Goal: Task Accomplishment & Management: Manage account settings

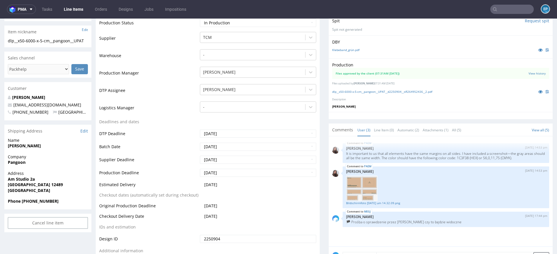
scroll to position [117, 0]
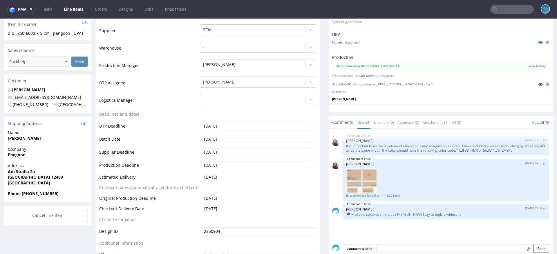
click at [538, 83] on icon at bounding box center [540, 84] width 5 height 4
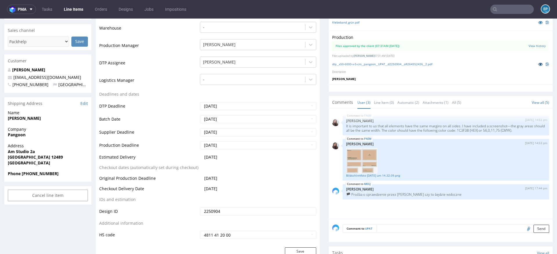
scroll to position [0, 0]
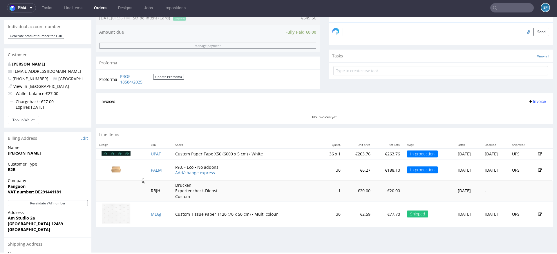
scroll to position [169, 0]
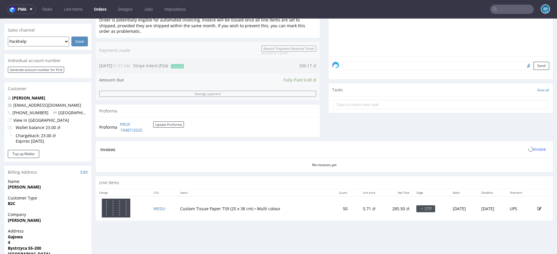
scroll to position [194, 0]
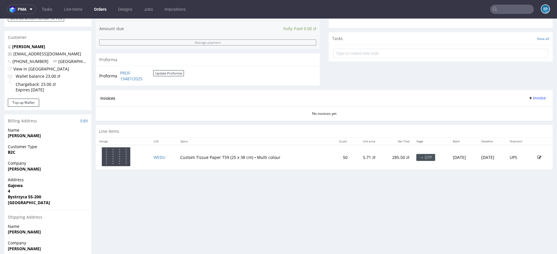
click at [538, 156] on icon at bounding box center [540, 158] width 4 height 4
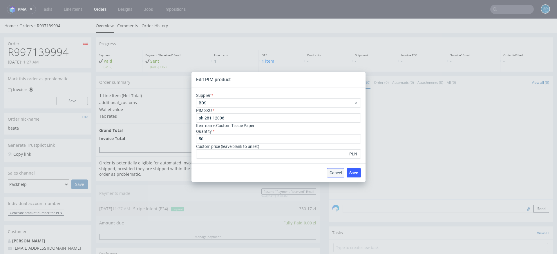
click at [332, 168] on button "Cancel" at bounding box center [335, 172] width 17 height 9
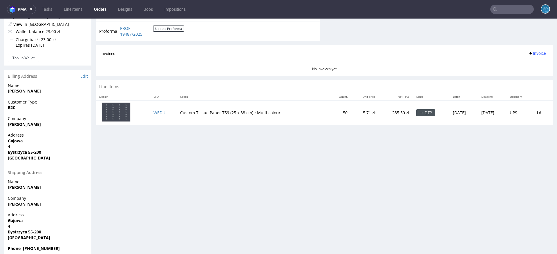
scroll to position [249, 0]
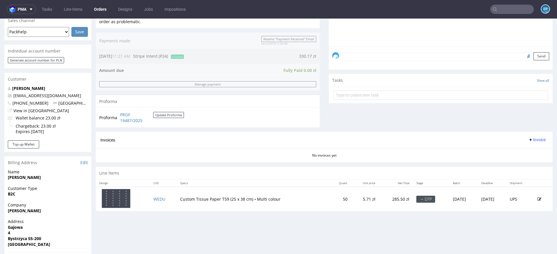
scroll to position [154, 0]
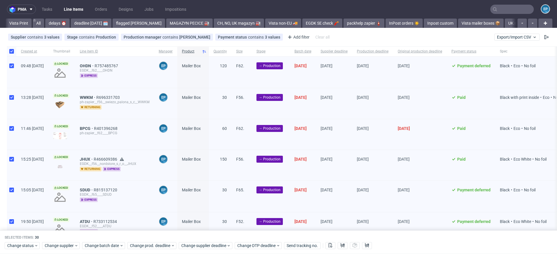
scroll to position [0, 580]
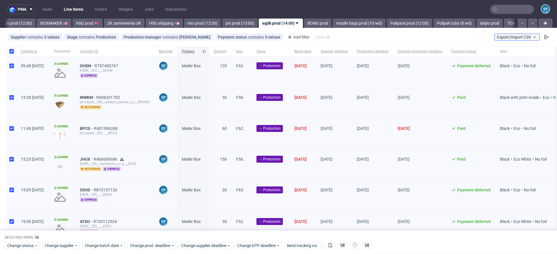
click at [512, 39] on span "Export/Import CSV" at bounding box center [517, 37] width 40 height 5
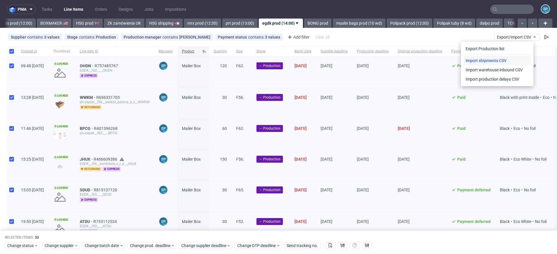
click at [493, 56] on link "Import shipments CSV" at bounding box center [498, 60] width 68 height 9
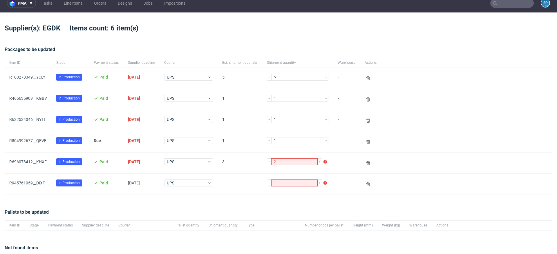
scroll to position [7, 0]
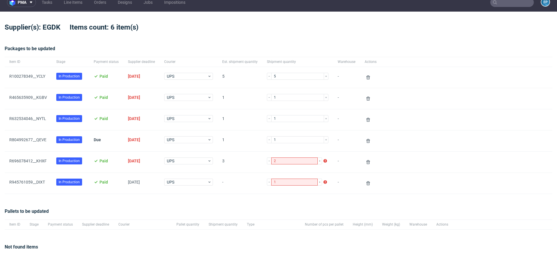
click at [32, 136] on div "R804992677__QEVE" at bounding box center [28, 141] width 47 height 21
click at [36, 140] on link "R804992677__QEVE" at bounding box center [27, 140] width 37 height 5
click at [29, 75] on link "R100278349__YCLY" at bounding box center [27, 76] width 36 height 5
click at [32, 97] on link "R465635909__KGBV" at bounding box center [28, 97] width 38 height 5
click at [31, 118] on link "R632534046__NYTL" at bounding box center [27, 118] width 37 height 5
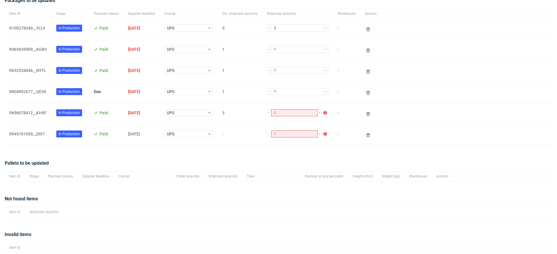
scroll to position [70, 0]
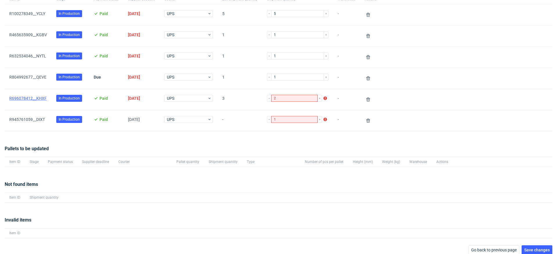
click at [36, 100] on link "R696078412__KHXF" at bounding box center [27, 98] width 37 height 5
click at [37, 117] on link "R945761059__DIXT" at bounding box center [27, 119] width 36 height 5
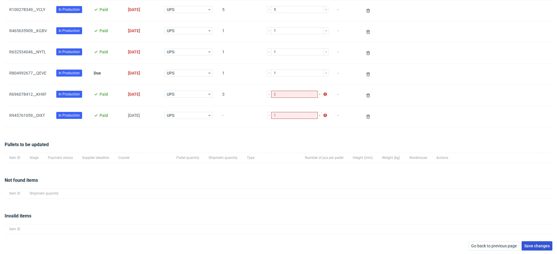
click at [534, 247] on span "Save changes" at bounding box center [538, 246] width 26 height 4
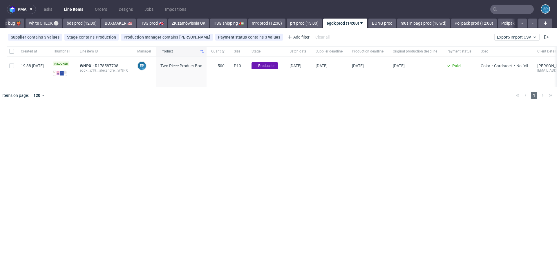
scroll to position [0, 577]
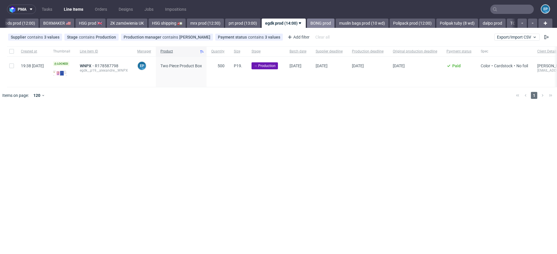
click at [307, 25] on link "BONG prod" at bounding box center [321, 23] width 28 height 9
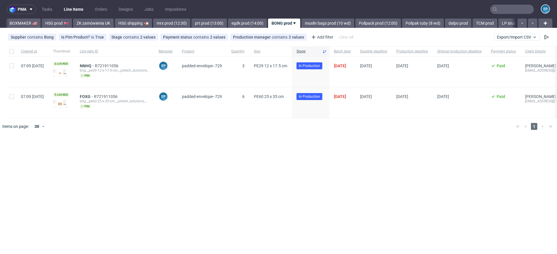
click at [302, 25] on link "muslin bags prod (10 wd)" at bounding box center [328, 23] width 53 height 9
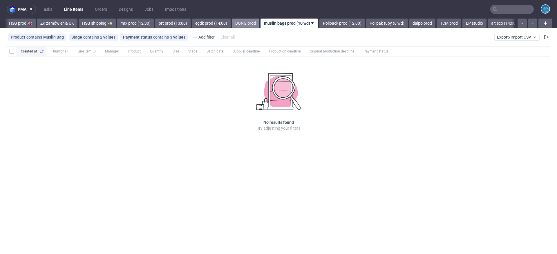
scroll to position [0, 652]
click at [153, 24] on link "prt prod (13:00)" at bounding box center [167, 23] width 35 height 9
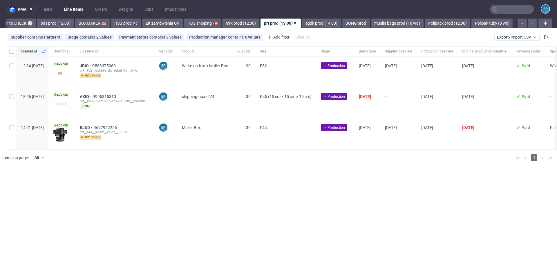
scroll to position [0, 539]
click at [14, 51] on input "checkbox" at bounding box center [11, 51] width 5 height 5
checkbox input "true"
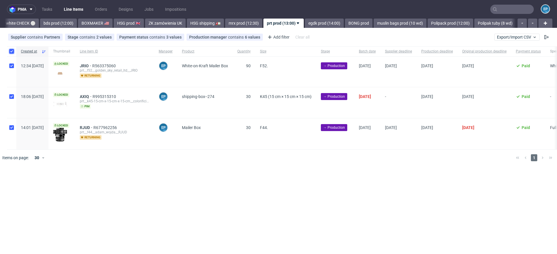
checkbox input "true"
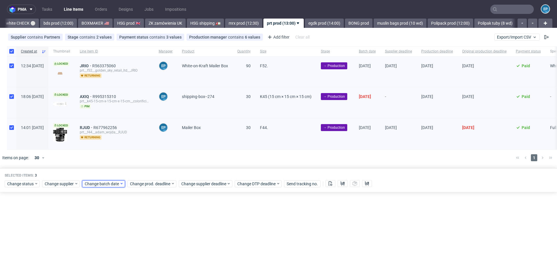
click at [102, 183] on span "Change batch date" at bounding box center [102, 184] width 35 height 6
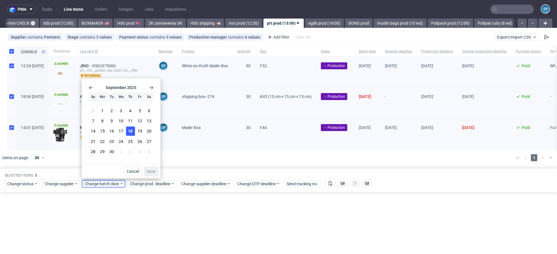
click at [134, 131] on button "18" at bounding box center [130, 131] width 9 height 9
click at [156, 167] on div "Cancel Save" at bounding box center [121, 170] width 74 height 12
click at [154, 170] on span "Save" at bounding box center [151, 172] width 9 height 4
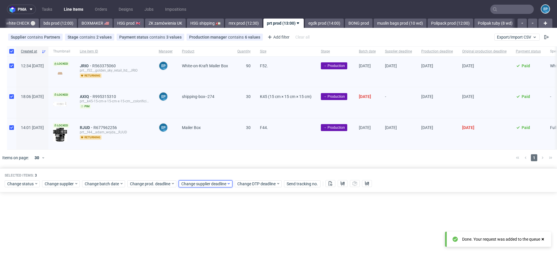
click at [204, 181] on span "Change supplier deadline" at bounding box center [203, 184] width 45 height 6
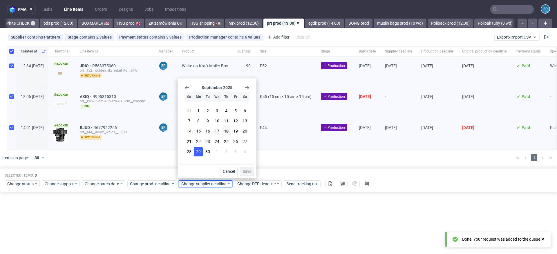
click at [198, 155] on span "29" at bounding box center [198, 152] width 5 height 6
click at [246, 170] on span "Save" at bounding box center [247, 172] width 9 height 4
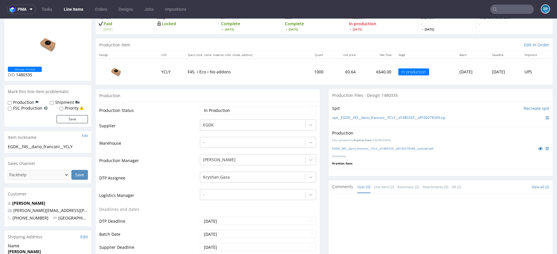
scroll to position [38, 0]
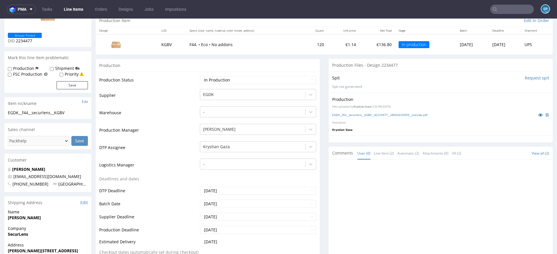
scroll to position [63, 0]
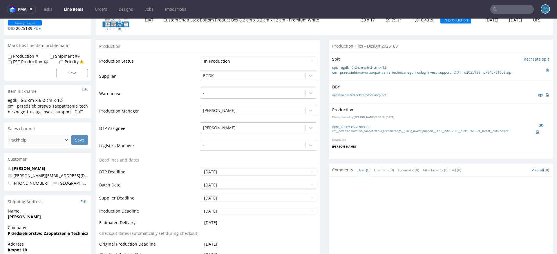
scroll to position [91, 0]
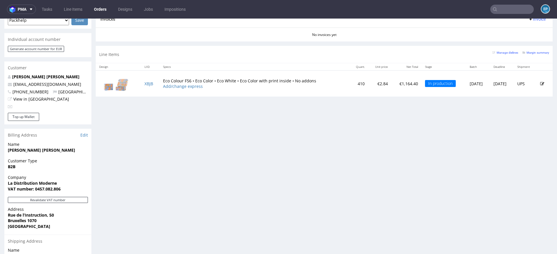
scroll to position [280, 0]
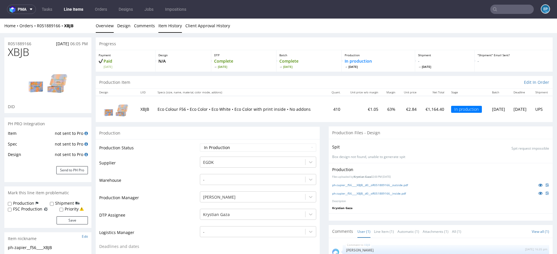
click at [164, 30] on link "Item History" at bounding box center [170, 26] width 24 height 14
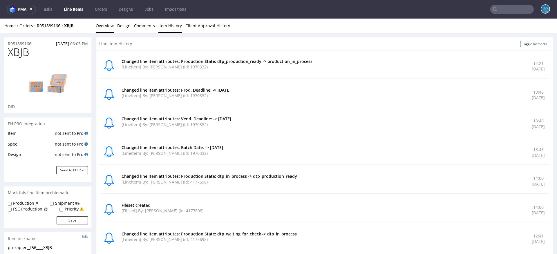
click at [99, 29] on link "Overview" at bounding box center [105, 26] width 18 height 14
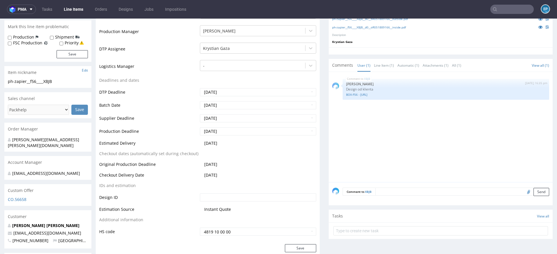
scroll to position [167, 0]
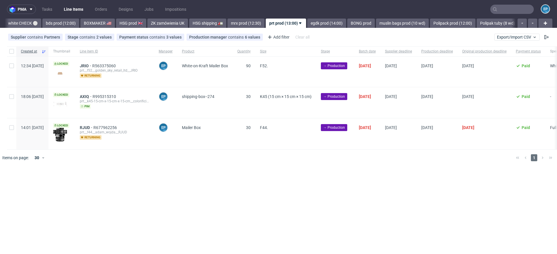
scroll to position [0, 539]
click at [9, 52] on input "checkbox" at bounding box center [11, 51] width 5 height 5
checkbox input "true"
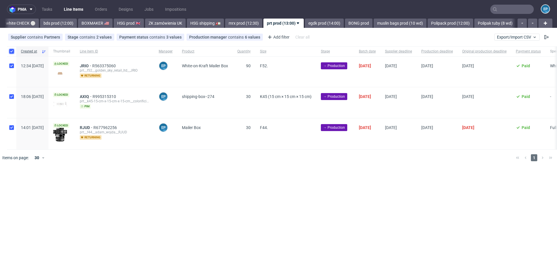
checkbox input "true"
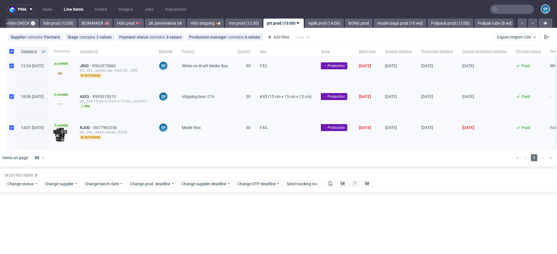
click at [335, 183] on div "Change status Change supplier Change batch date Change prod. deadline Change su…" at bounding box center [279, 183] width 548 height 8
click at [331, 183] on icon at bounding box center [330, 183] width 5 height 5
click at [341, 183] on use at bounding box center [343, 183] width 4 height 5
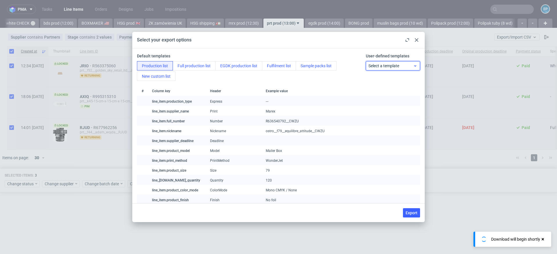
click at [374, 64] on span "Select a template" at bounding box center [391, 66] width 45 height 6
click at [374, 89] on div "prt production list" at bounding box center [393, 89] width 50 height 10
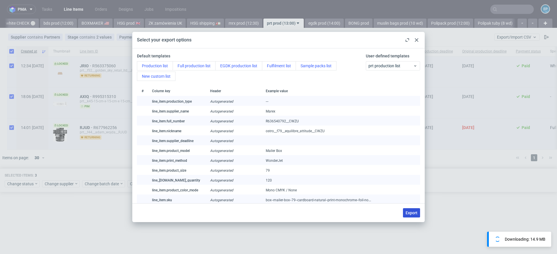
click at [410, 212] on span "Export" at bounding box center [412, 213] width 12 height 4
checkbox input "false"
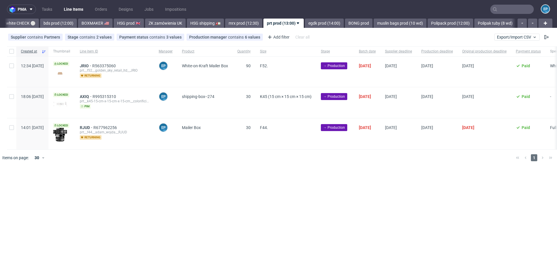
click at [14, 52] on div at bounding box center [11, 51] width 9 height 10
checkbox input "true"
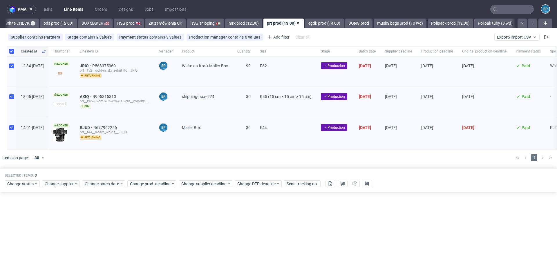
click at [23, 179] on div "Change status Change supplier Change batch date Change prod. deadline Change su…" at bounding box center [279, 183] width 548 height 8
click at [22, 185] on span "Change status" at bounding box center [20, 184] width 27 height 6
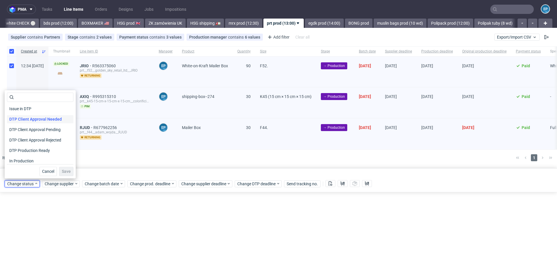
scroll to position [33, 0]
click at [26, 160] on span "In Production" at bounding box center [21, 160] width 29 height 8
click at [63, 168] on button "Save" at bounding box center [66, 171] width 14 height 9
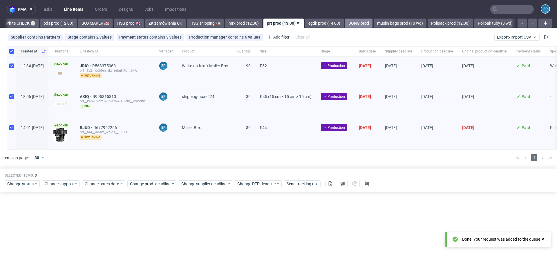
click at [345, 23] on link "BONG prod" at bounding box center [359, 23] width 28 height 9
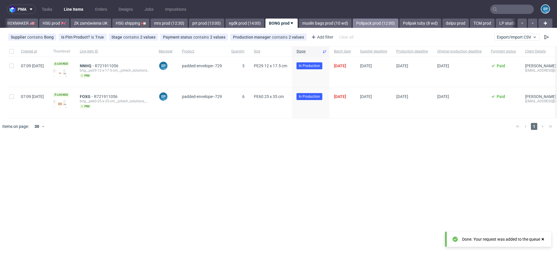
click at [353, 24] on link "Polipack prod (12:00)" at bounding box center [376, 23] width 46 height 9
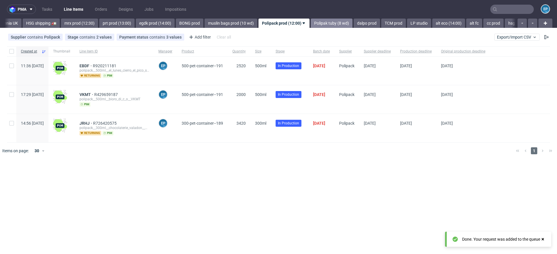
click at [311, 24] on link "Polipak tuby (8 wd)" at bounding box center [332, 23] width 42 height 9
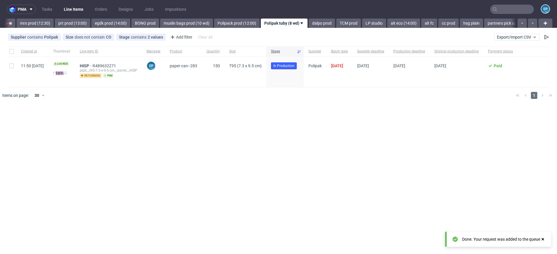
click at [310, 24] on link "dalpo prod" at bounding box center [322, 23] width 26 height 9
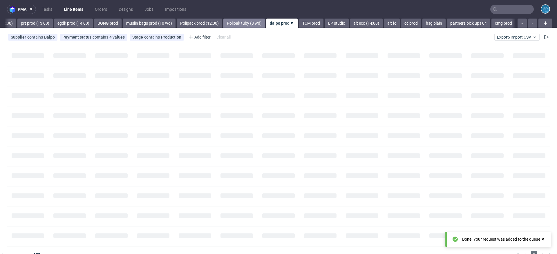
scroll to position [0, 783]
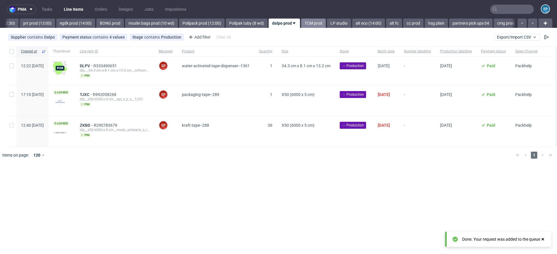
click at [301, 23] on link "TCM prod" at bounding box center [313, 23] width 25 height 9
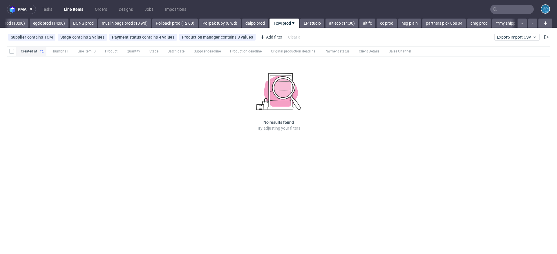
click at [300, 23] on link "LP studio" at bounding box center [312, 23] width 24 height 9
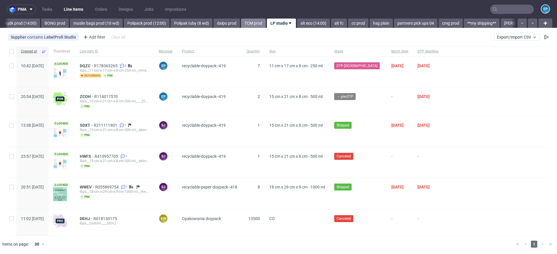
click at [297, 23] on link "alt eco (14:00)" at bounding box center [313, 23] width 33 height 9
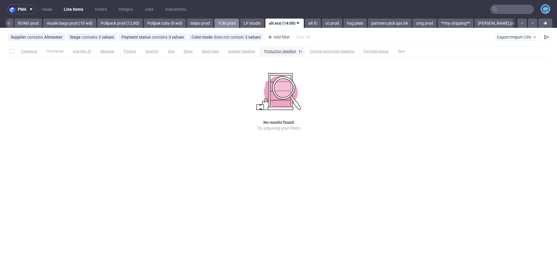
click at [305, 23] on link "alt fc" at bounding box center [313, 23] width 16 height 9
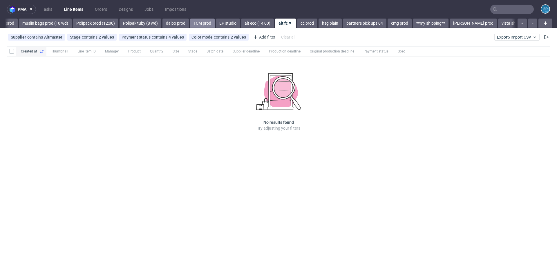
scroll to position [0, 890]
click at [342, 22] on link "partners pick ups 04" at bounding box center [364, 23] width 44 height 9
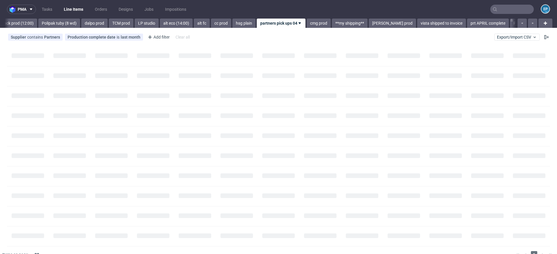
scroll to position [0, 971]
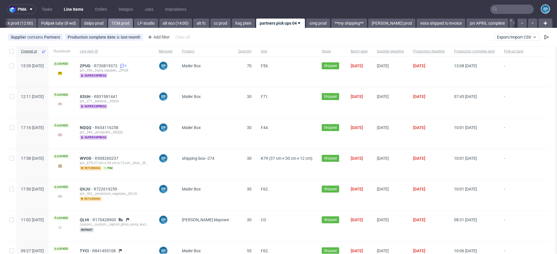
click at [108, 25] on link "TCM prod" at bounding box center [120, 23] width 25 height 9
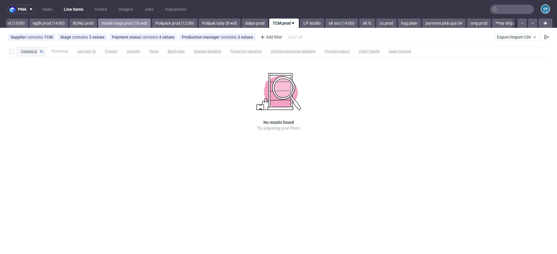
scroll to position [0, 809]
click at [70, 23] on link "BONG prod" at bounding box center [84, 23] width 28 height 9
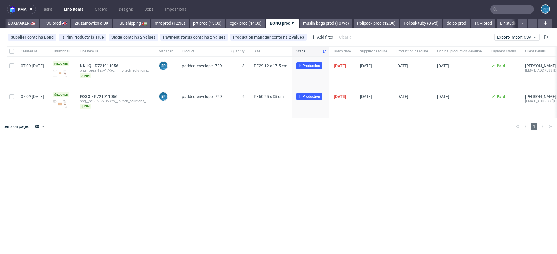
scroll to position [0, 611]
click at [42, 24] on link "HSG prod 🇬🇧" at bounding box center [57, 23] width 30 height 9
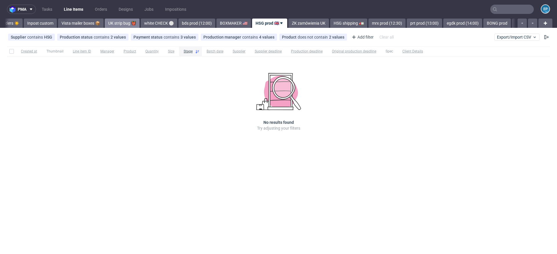
scroll to position [0, 386]
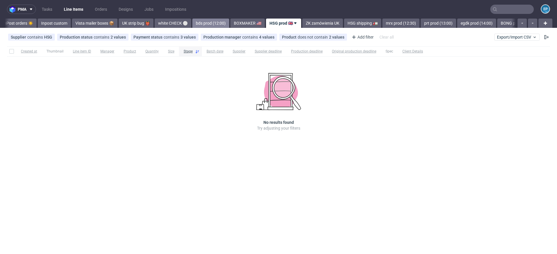
click at [192, 21] on link "bds prod (12:00)" at bounding box center [210, 23] width 37 height 9
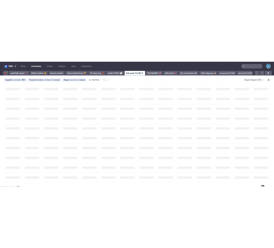
scroll to position [0, 320]
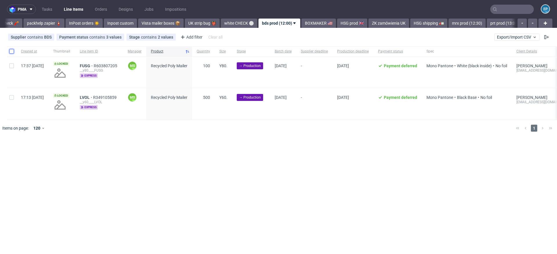
click at [10, 49] on input "checkbox" at bounding box center [11, 51] width 5 height 5
checkbox input "true"
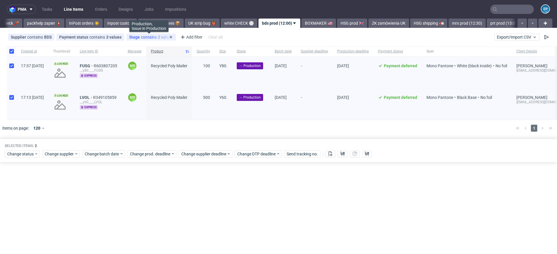
click at [131, 37] on span "Stage" at bounding box center [135, 37] width 12 height 5
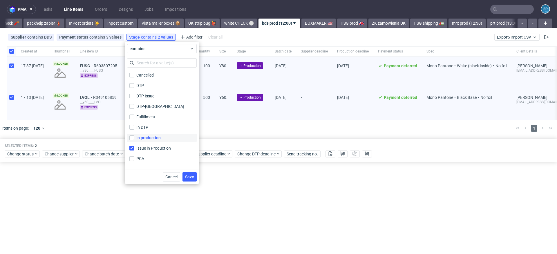
click at [143, 138] on div "In production" at bounding box center [148, 138] width 24 height 6
click at [134, 138] on input "In production" at bounding box center [131, 138] width 5 height 5
checkbox input "true"
click at [188, 176] on span "Save" at bounding box center [189, 177] width 9 height 4
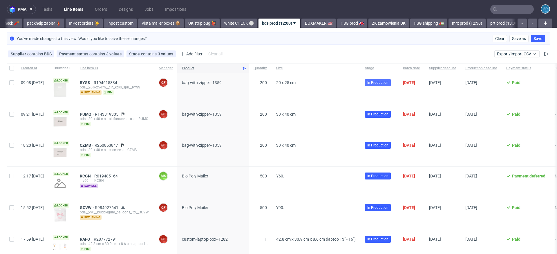
click at [383, 84] on span "In Production" at bounding box center [377, 82] width 21 height 5
click at [411, 82] on span "16/09/2025" at bounding box center [409, 82] width 12 height 5
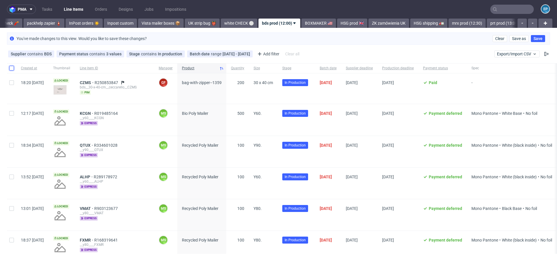
click at [11, 68] on input "checkbox" at bounding box center [11, 68] width 5 height 5
checkbox input "true"
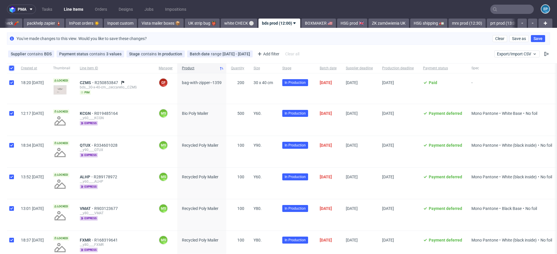
checkbox input "true"
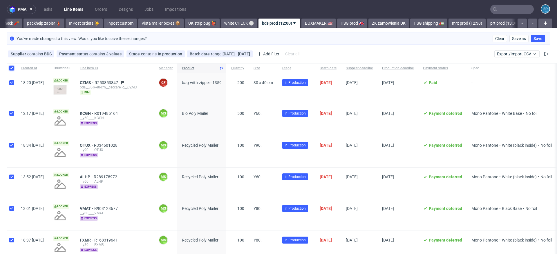
checkbox input "true"
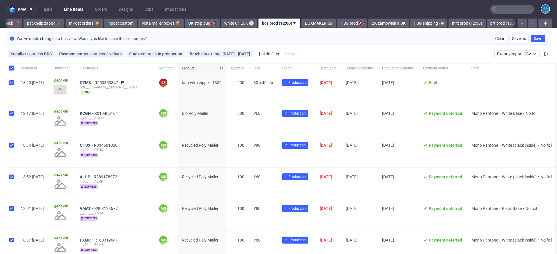
checkbox input "true"
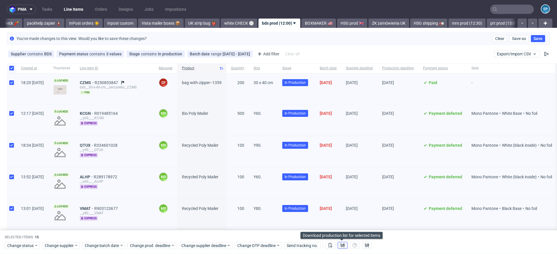
click at [343, 246] on use at bounding box center [343, 245] width 4 height 5
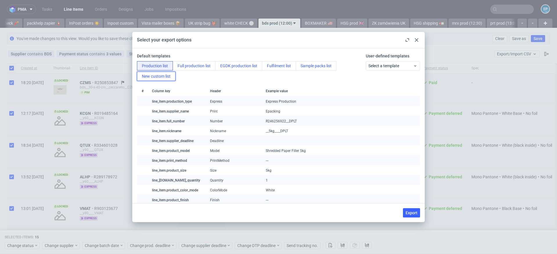
click at [168, 75] on button "New custom list" at bounding box center [156, 76] width 39 height 9
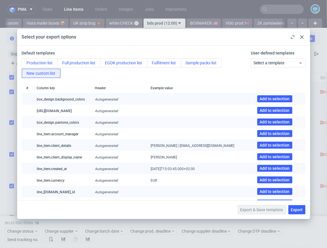
scroll to position [139, 0]
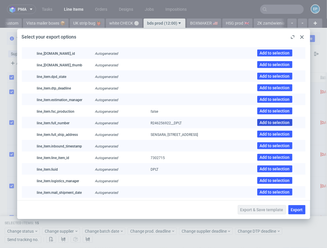
click at [263, 122] on span "Add to selection" at bounding box center [275, 123] width 30 height 4
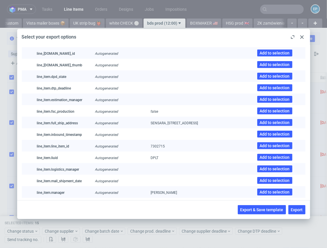
scroll to position [259, 0]
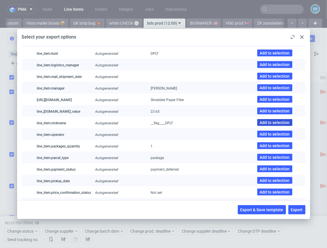
click at [265, 122] on span "Add to selection" at bounding box center [275, 123] width 30 height 4
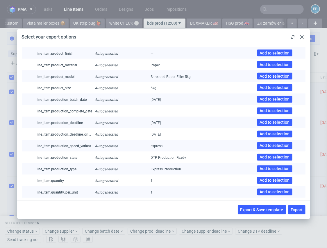
scroll to position [735, 0]
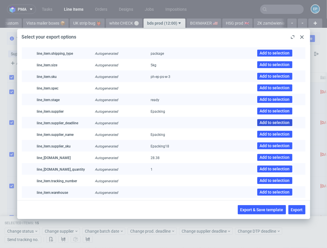
click at [273, 123] on span "Add to selection" at bounding box center [275, 123] width 30 height 4
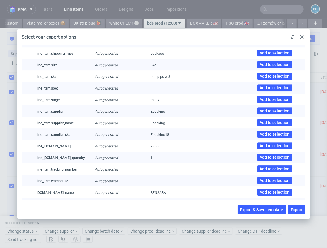
scroll to position [422, 0]
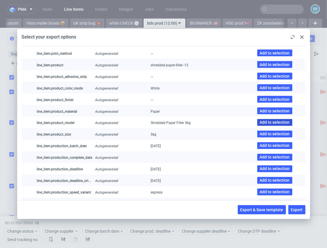
click at [266, 125] on button "Add to selection" at bounding box center [274, 122] width 35 height 7
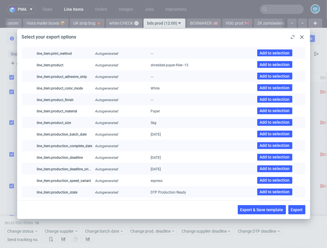
scroll to position [700, 0]
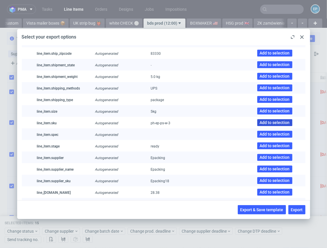
click at [267, 122] on span "Add to selection" at bounding box center [275, 123] width 30 height 4
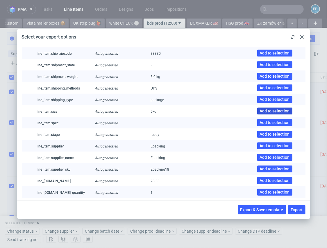
click at [266, 111] on span "Add to selection" at bounding box center [275, 111] width 30 height 4
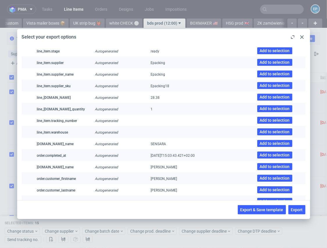
scroll to position [791, 0]
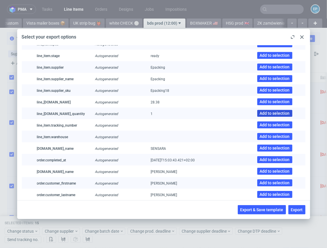
click at [262, 113] on span "Add to selection" at bounding box center [275, 113] width 30 height 4
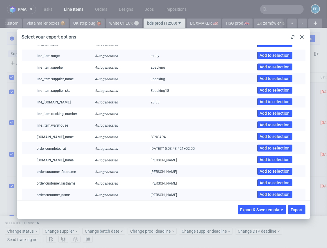
scroll to position [0, 207]
click at [266, 88] on span "Add to selection" at bounding box center [275, 90] width 30 height 4
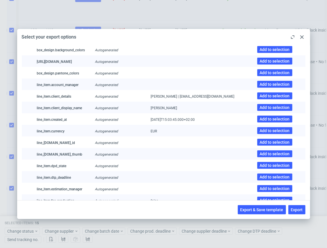
scroll to position [145, 0]
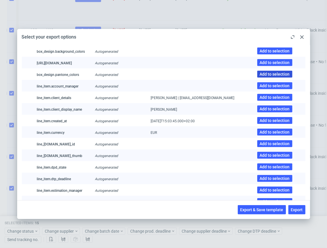
click at [266, 74] on span "Add to selection" at bounding box center [275, 74] width 30 height 4
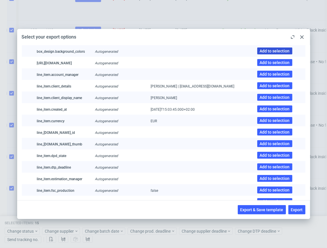
click at [272, 53] on button "Add to selection" at bounding box center [274, 51] width 35 height 7
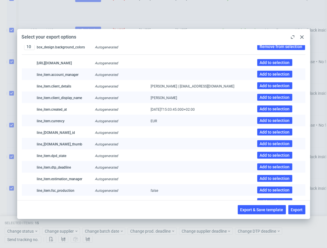
scroll to position [0, 0]
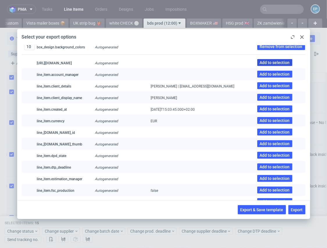
click at [269, 63] on span "Add to selection" at bounding box center [275, 63] width 30 height 4
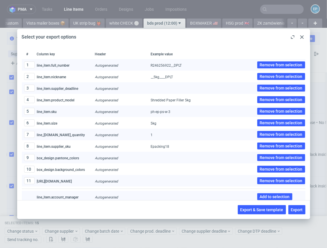
scroll to position [36, 0]
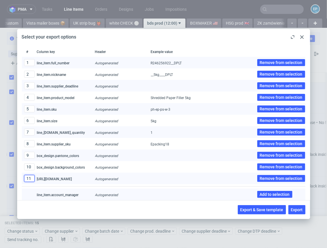
click at [33, 178] on input "11" at bounding box center [29, 178] width 10 height 7
type input "1"
type input "2"
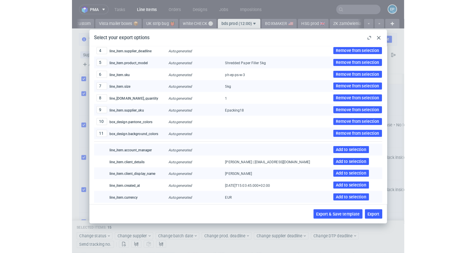
scroll to position [87, 0]
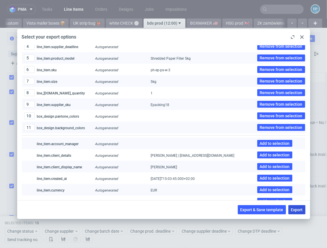
click at [297, 210] on span "Export" at bounding box center [297, 210] width 12 height 4
checkbox input "false"
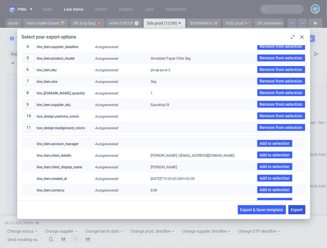
checkbox input "false"
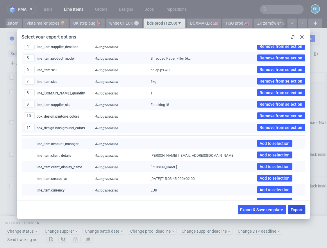
checkbox input "false"
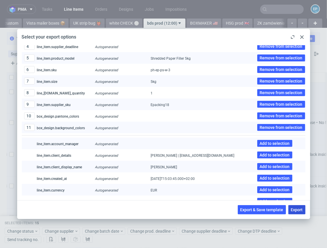
checkbox input "false"
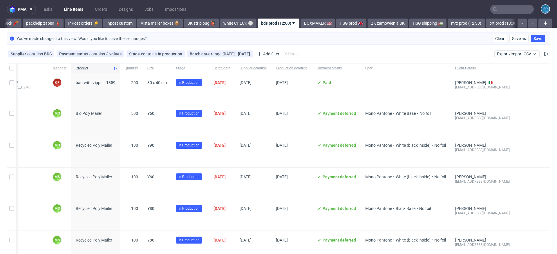
scroll to position [0, 320]
click at [10, 68] on input "checkbox" at bounding box center [11, 68] width 5 height 5
checkbox input "true"
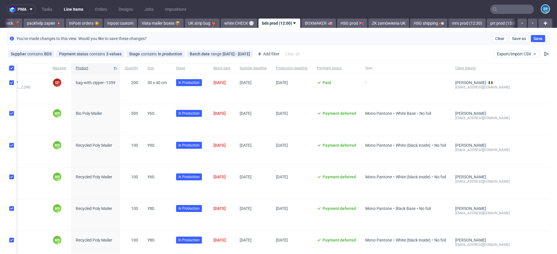
checkbox input "true"
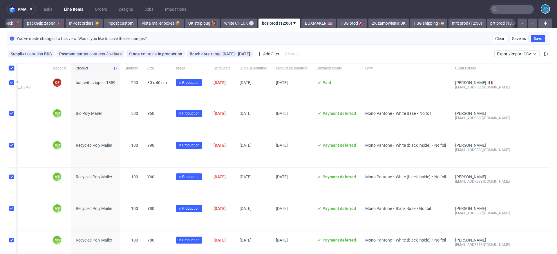
checkbox input "true"
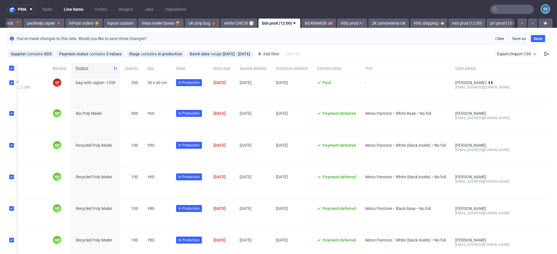
checkbox input "true"
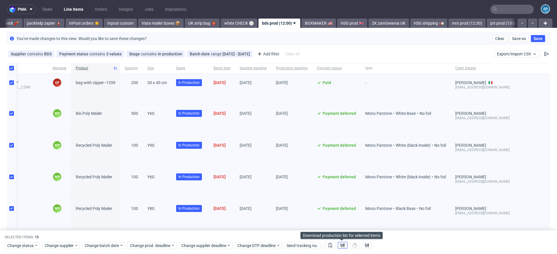
click at [341, 245] on use at bounding box center [343, 245] width 4 height 5
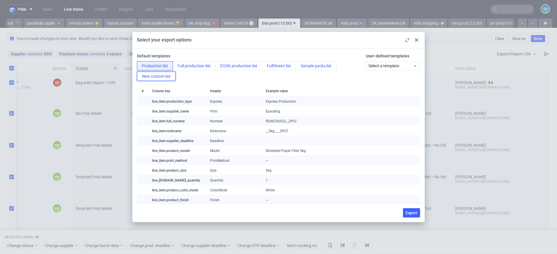
click at [157, 78] on button "New custom list" at bounding box center [156, 76] width 39 height 9
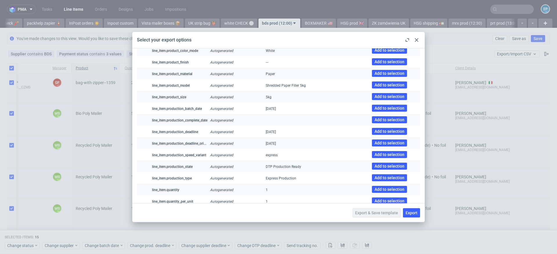
scroll to position [0, 0]
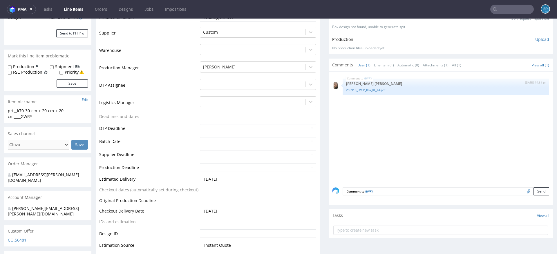
scroll to position [18, 0]
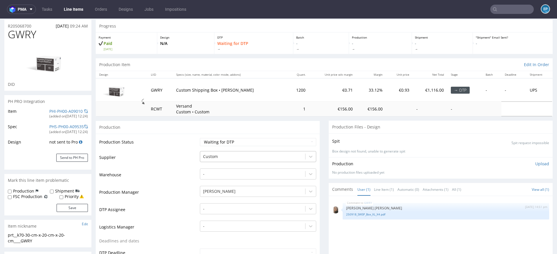
click at [233, 156] on div at bounding box center [252, 156] width 99 height 7
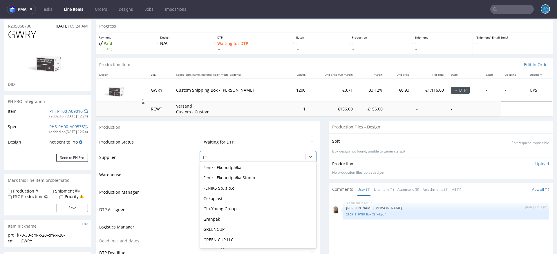
scroll to position [10, 0]
type input "par"
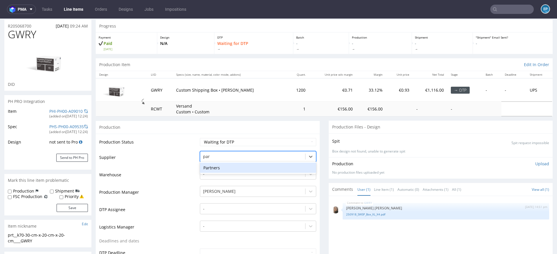
click at [220, 166] on div "Partners" at bounding box center [258, 168] width 116 height 10
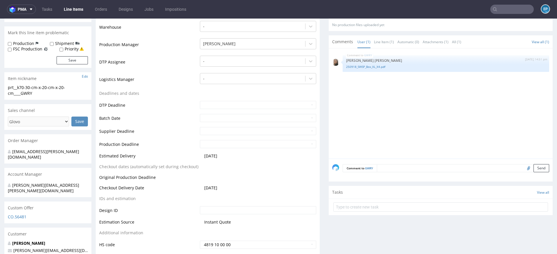
scroll to position [218, 0]
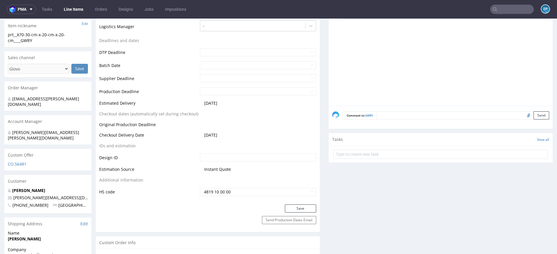
click at [289, 203] on div "Production Status Waiting for Artwork Waiting for Diecut Waiting for Mockup Wai…" at bounding box center [208, 68] width 224 height 271
click at [289, 209] on button "Save" at bounding box center [300, 209] width 31 height 8
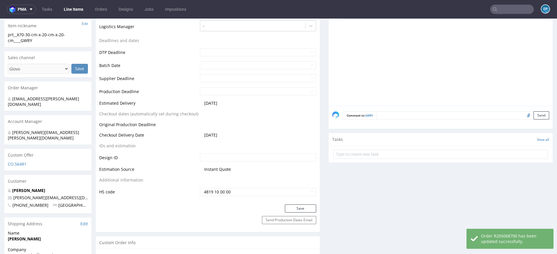
scroll to position [128, 0]
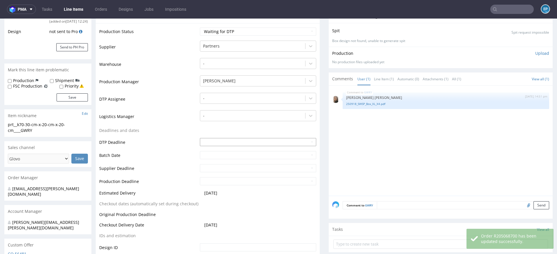
click at [246, 142] on input "text" at bounding box center [258, 142] width 116 height 8
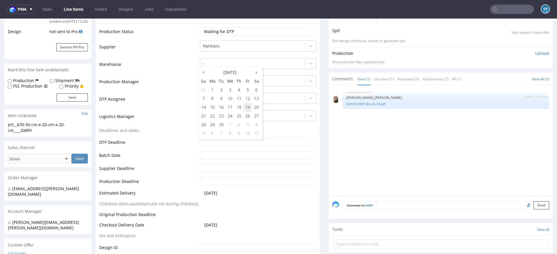
click at [248, 107] on td "19" at bounding box center [248, 107] width 9 height 9
type input "[DATE]"
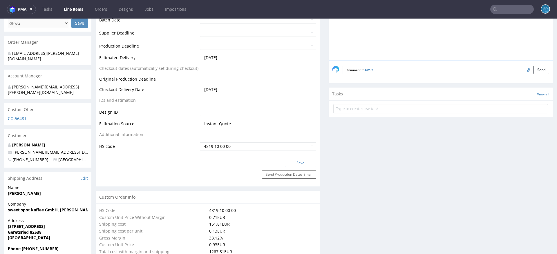
click at [290, 162] on button "Save" at bounding box center [300, 163] width 31 height 8
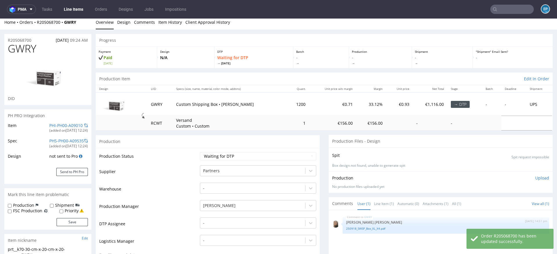
scroll to position [0, 0]
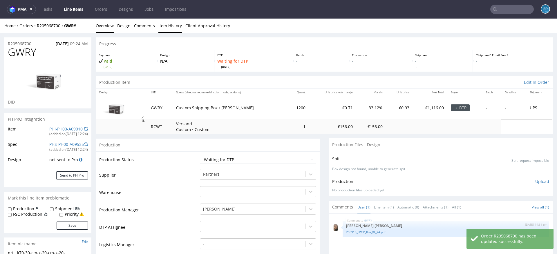
click at [172, 27] on link "Item History" at bounding box center [170, 26] width 24 height 14
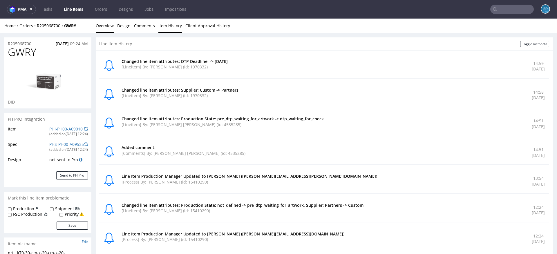
click at [99, 28] on link "Overview" at bounding box center [105, 26] width 18 height 14
